Goal: Task Accomplishment & Management: Use online tool/utility

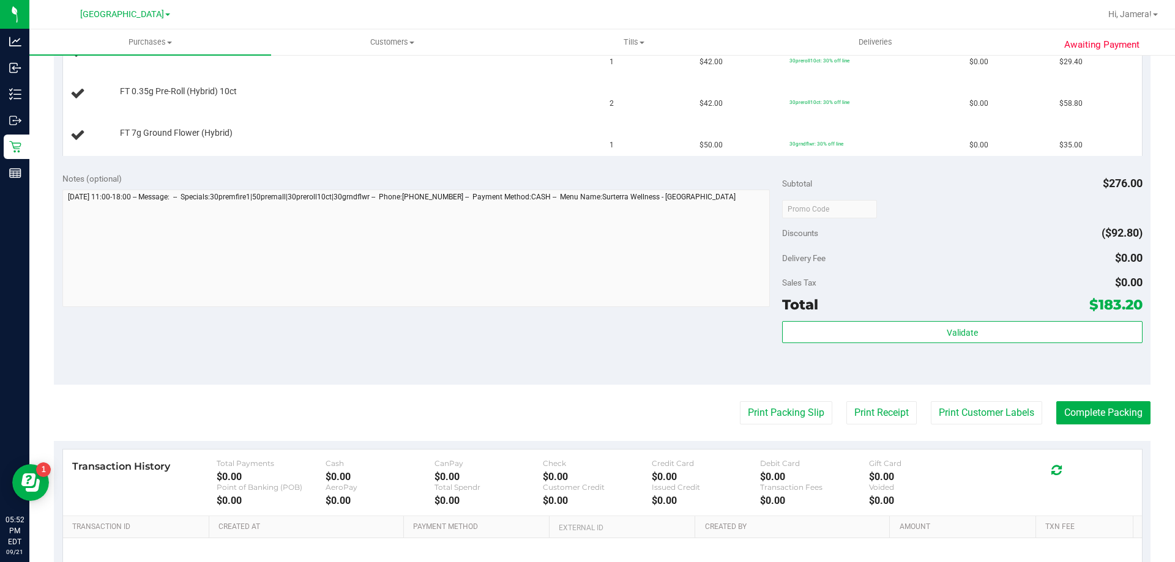
scroll to position [515, 0]
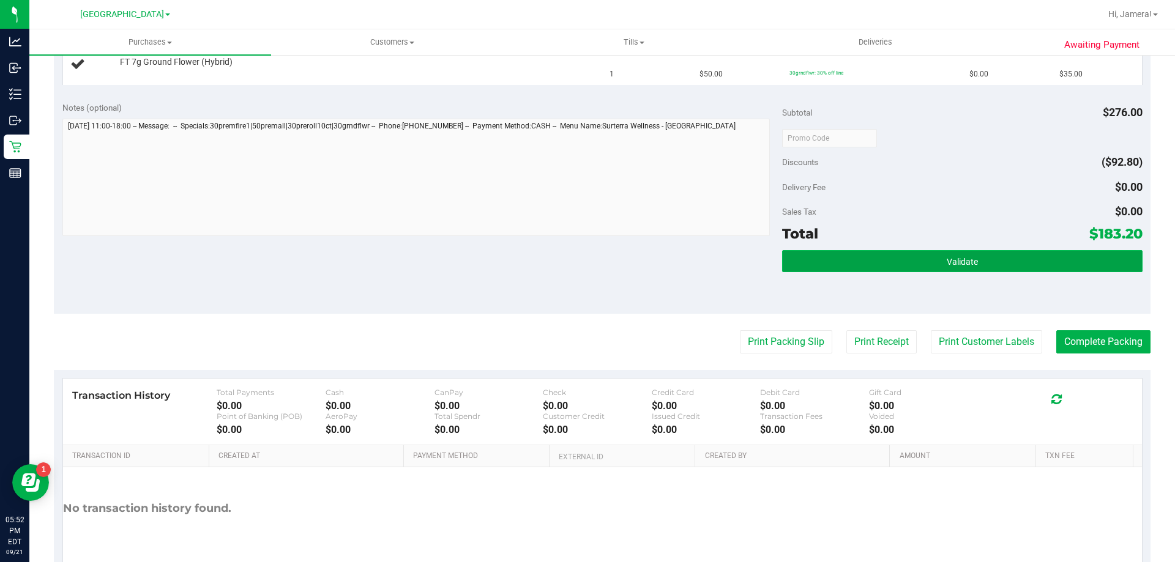
click at [969, 269] on button "Validate" at bounding box center [962, 261] width 360 height 22
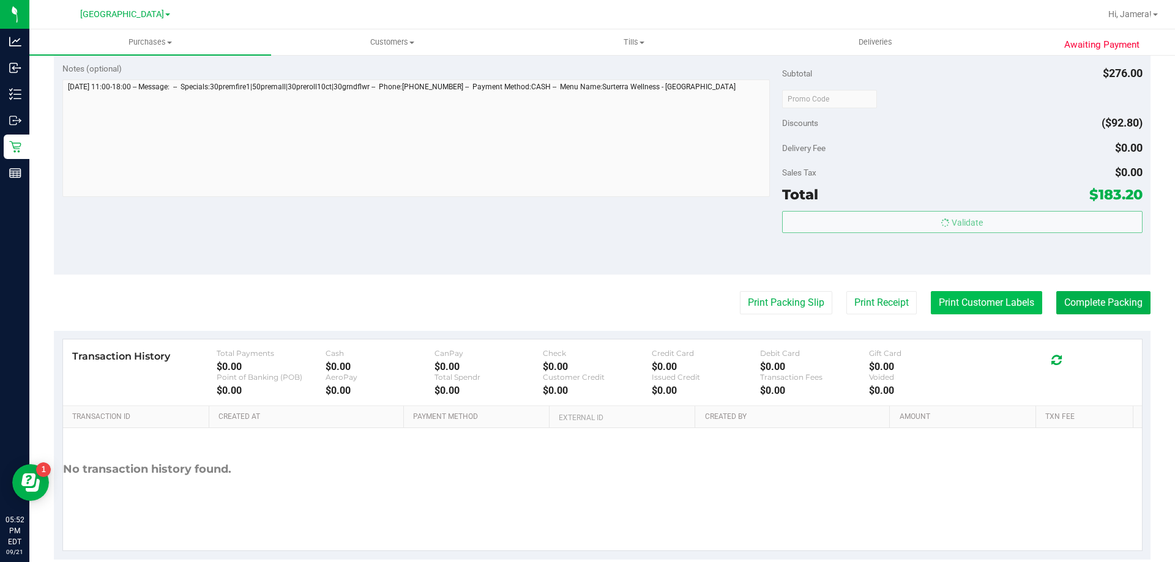
scroll to position [576, 0]
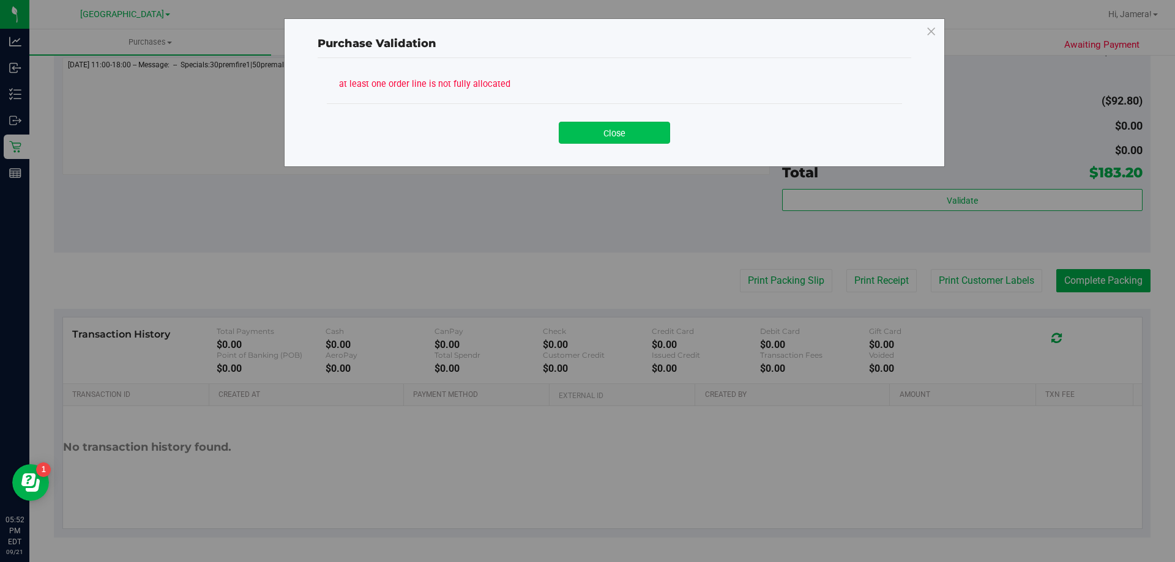
click at [628, 127] on button "Close" at bounding box center [614, 133] width 111 height 22
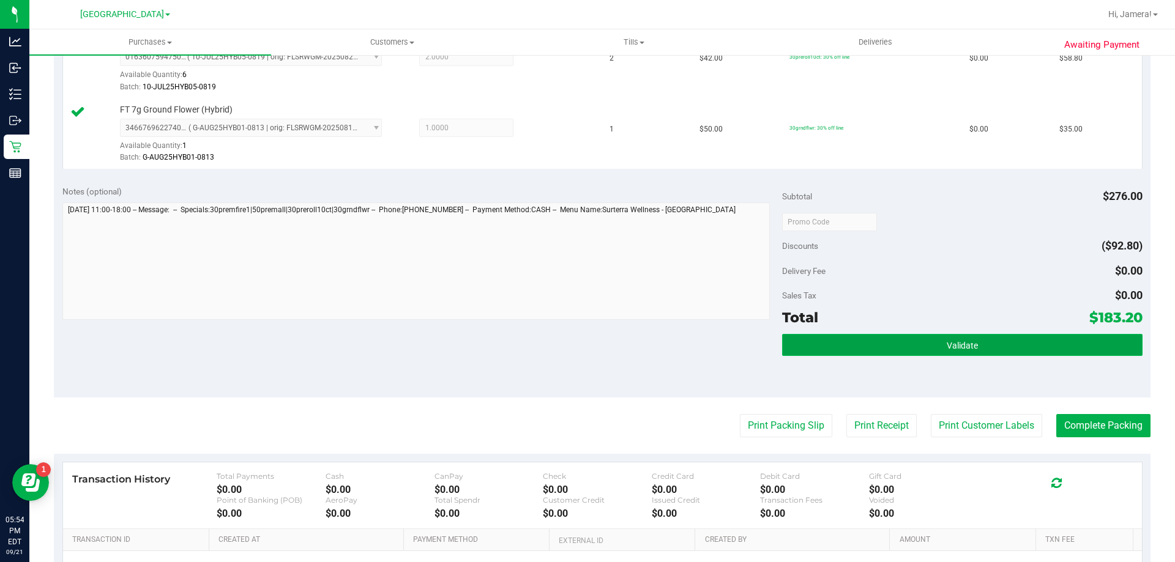
click at [907, 340] on button "Validate" at bounding box center [962, 345] width 360 height 22
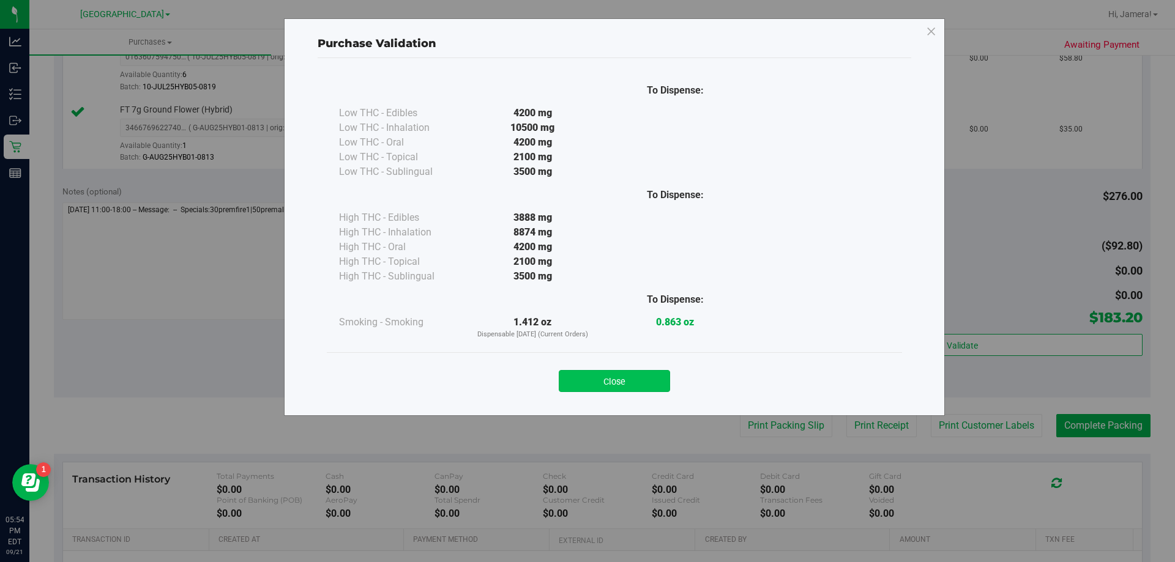
click at [638, 379] on button "Close" at bounding box center [614, 381] width 111 height 22
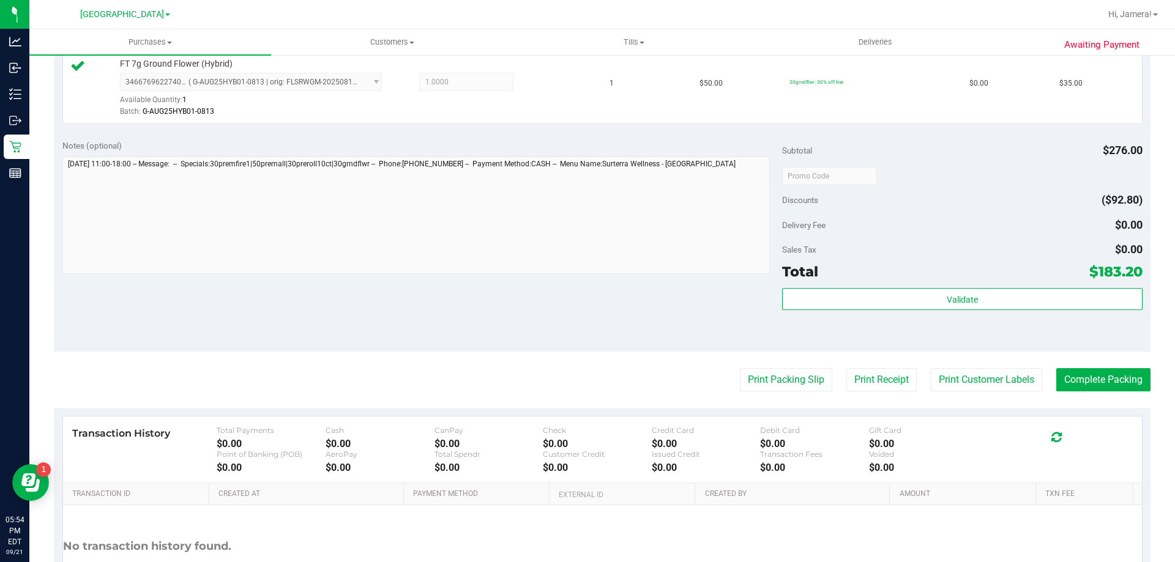
scroll to position [721, 0]
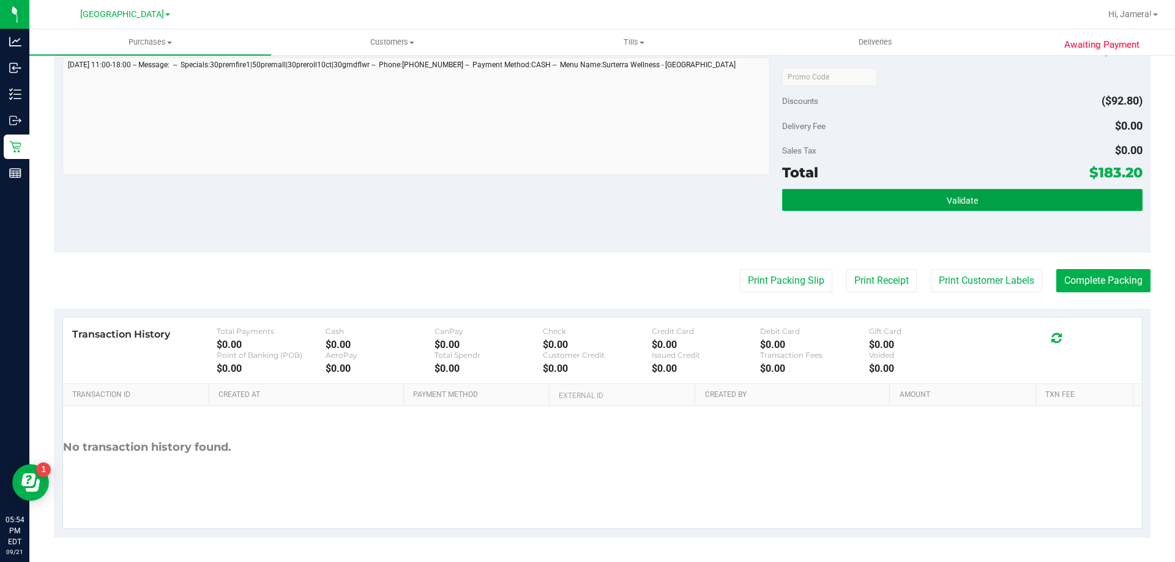
click at [852, 199] on button "Validate" at bounding box center [962, 200] width 360 height 22
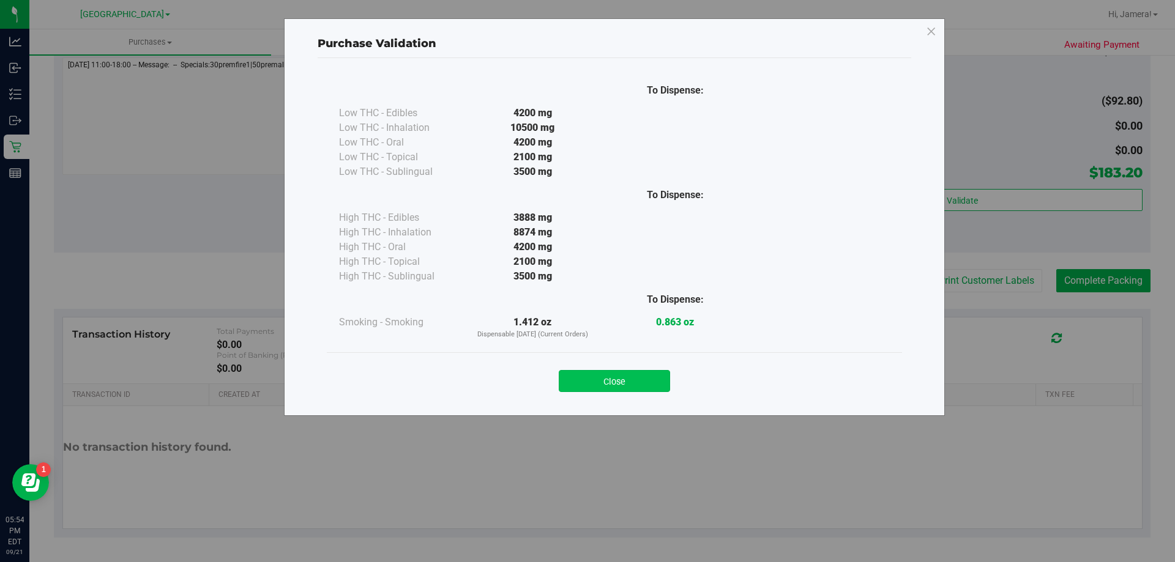
click at [622, 378] on button "Close" at bounding box center [614, 381] width 111 height 22
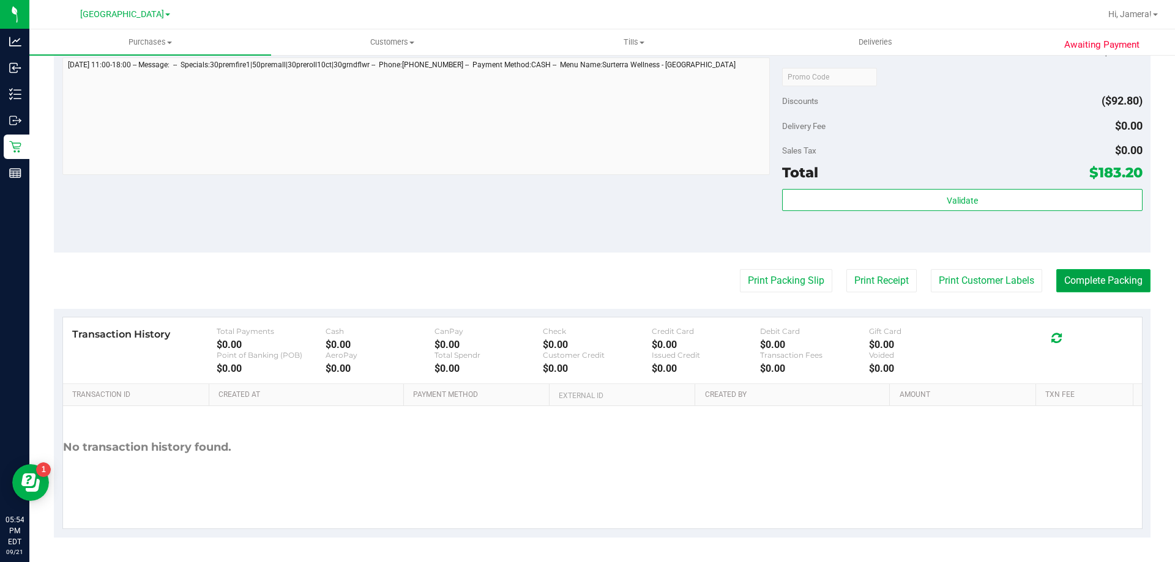
click at [1106, 281] on button "Complete Packing" at bounding box center [1103, 280] width 94 height 23
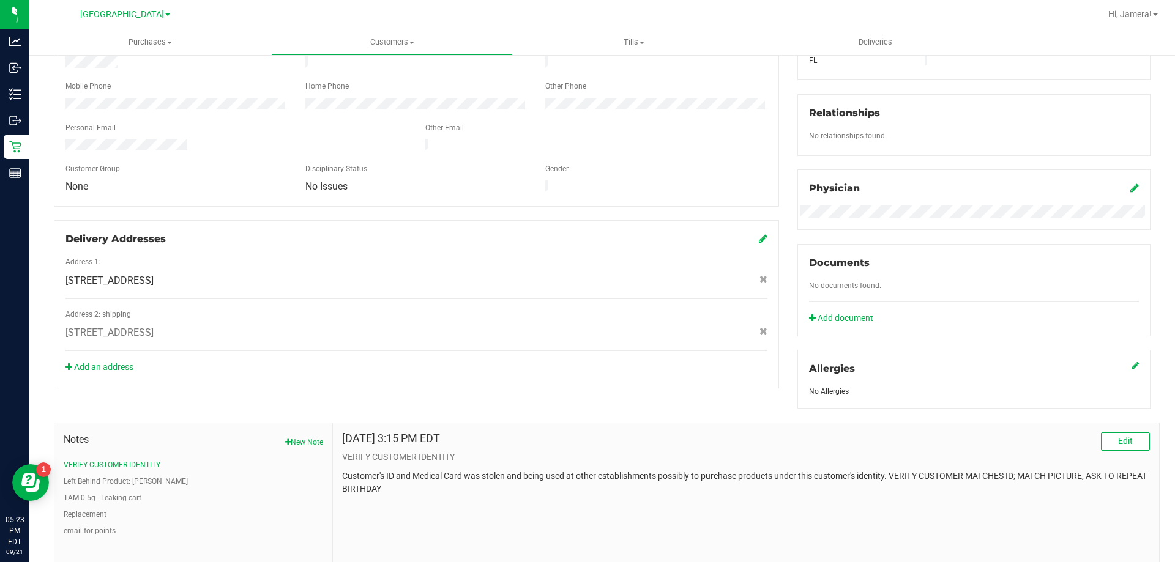
scroll to position [322, 0]
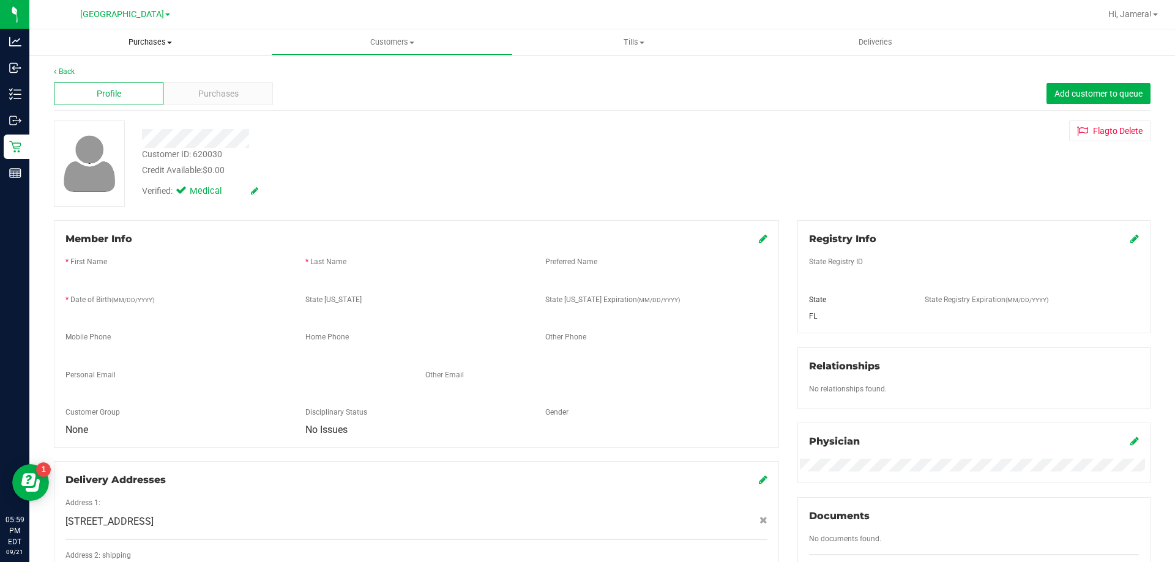
scroll to position [322, 0]
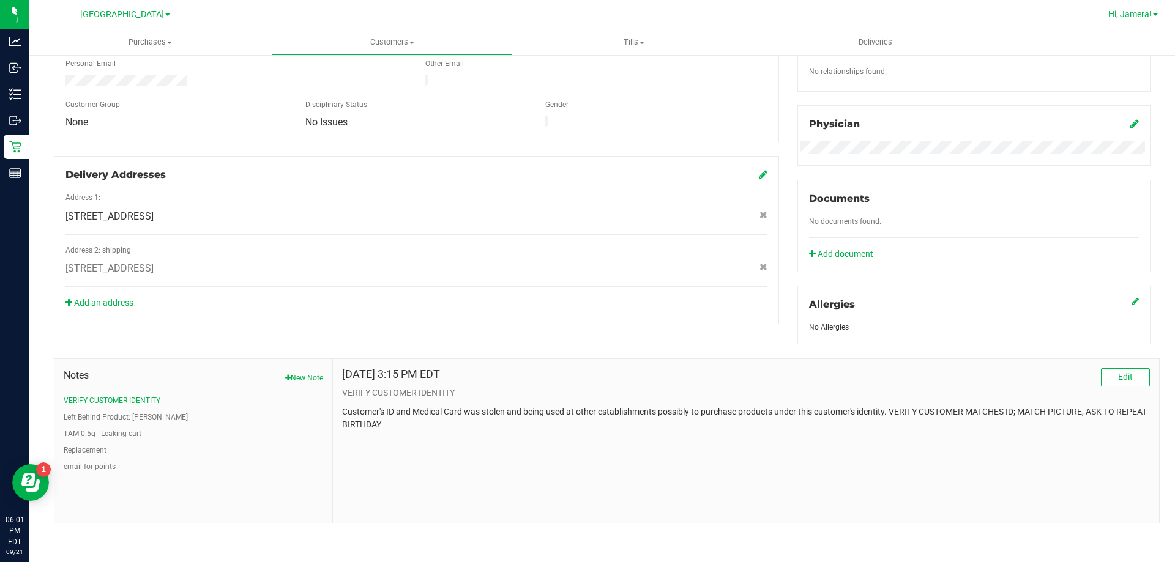
click at [1136, 13] on span "Hi, Jamera!" at bounding box center [1129, 14] width 43 height 10
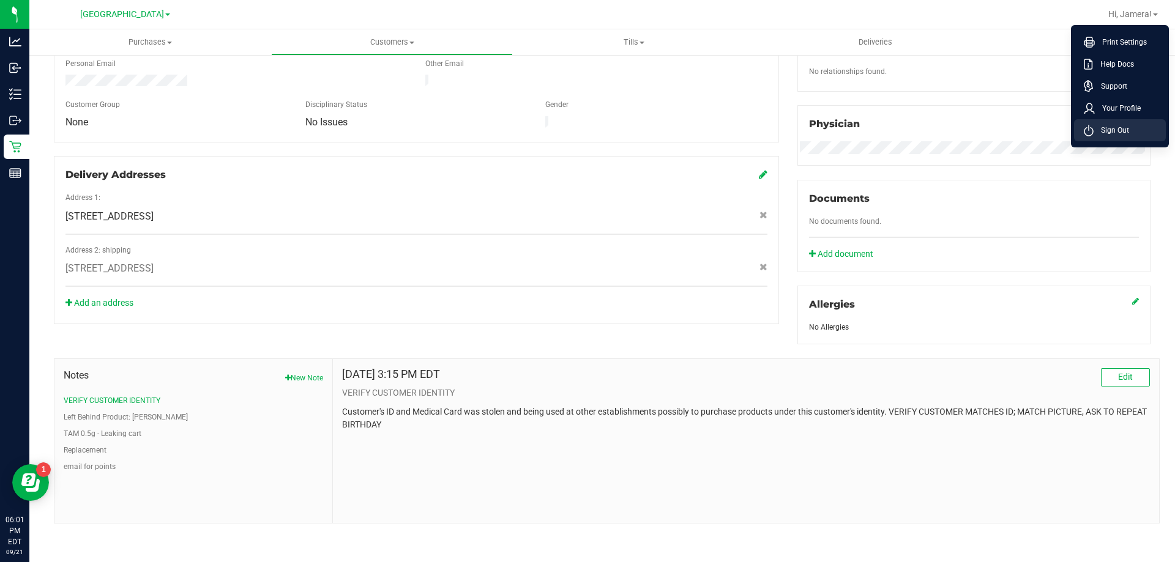
click at [1130, 121] on li "Sign Out" at bounding box center [1120, 130] width 92 height 22
